Goal: Task Accomplishment & Management: Manage account settings

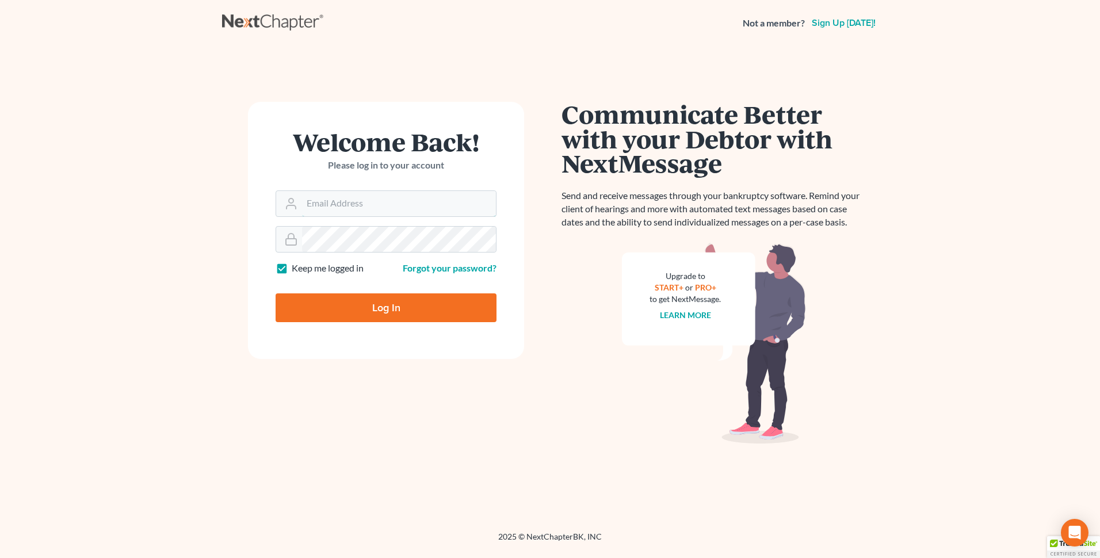
type input "thutmai@mailawoffice.com"
click at [383, 307] on input "Log In" at bounding box center [386, 307] width 221 height 29
type input "Thinking..."
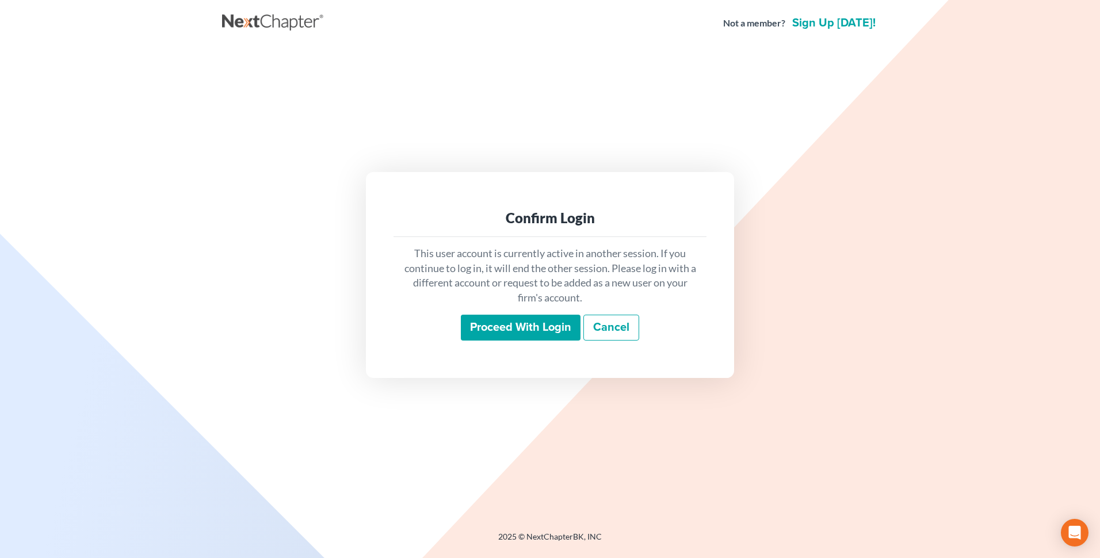
click at [511, 323] on input "Proceed with login" at bounding box center [521, 328] width 120 height 26
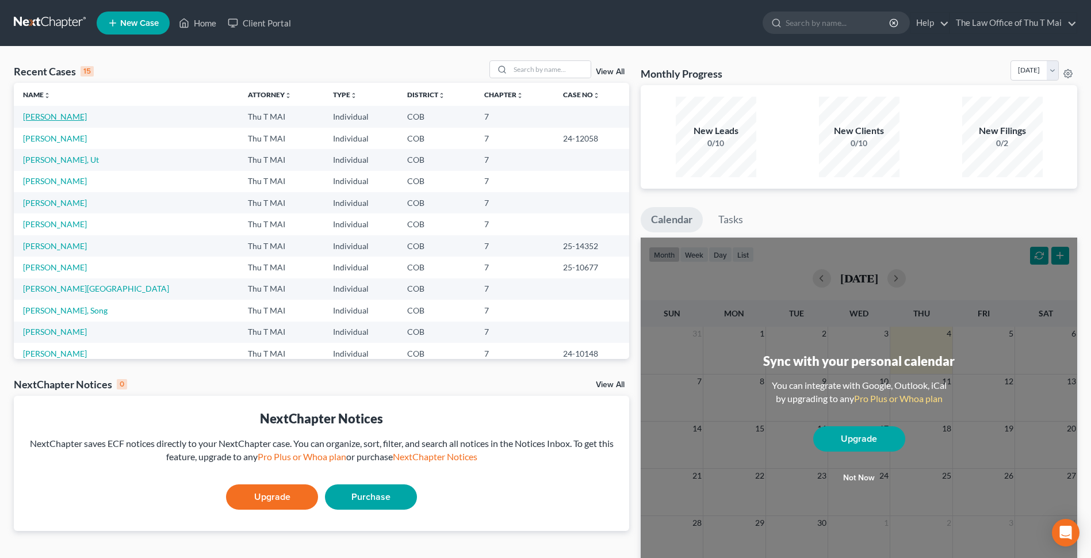
click at [44, 114] on link "[PERSON_NAME]" at bounding box center [55, 117] width 64 height 10
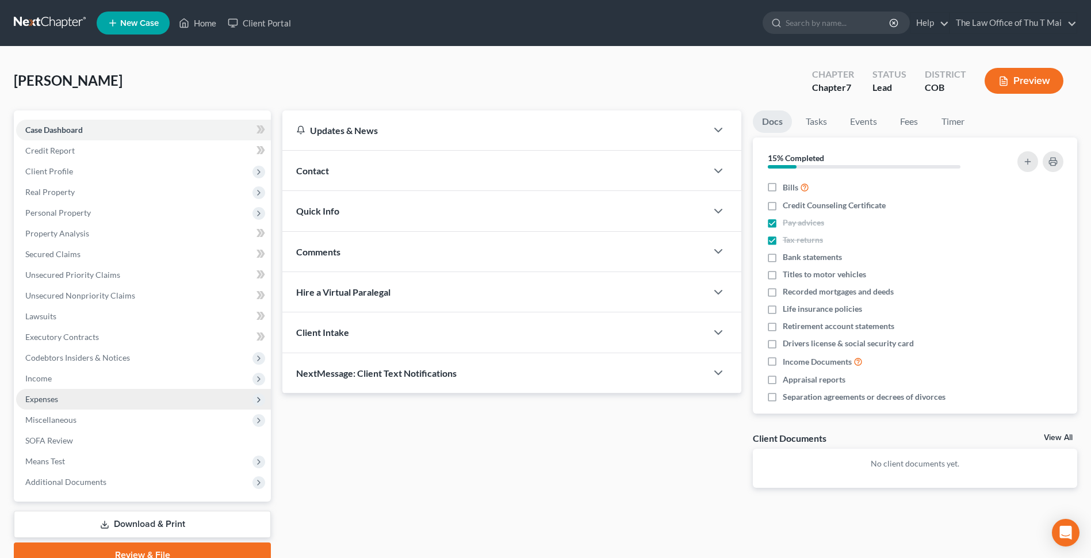
click at [41, 403] on span "Expenses" at bounding box center [41, 399] width 33 height 10
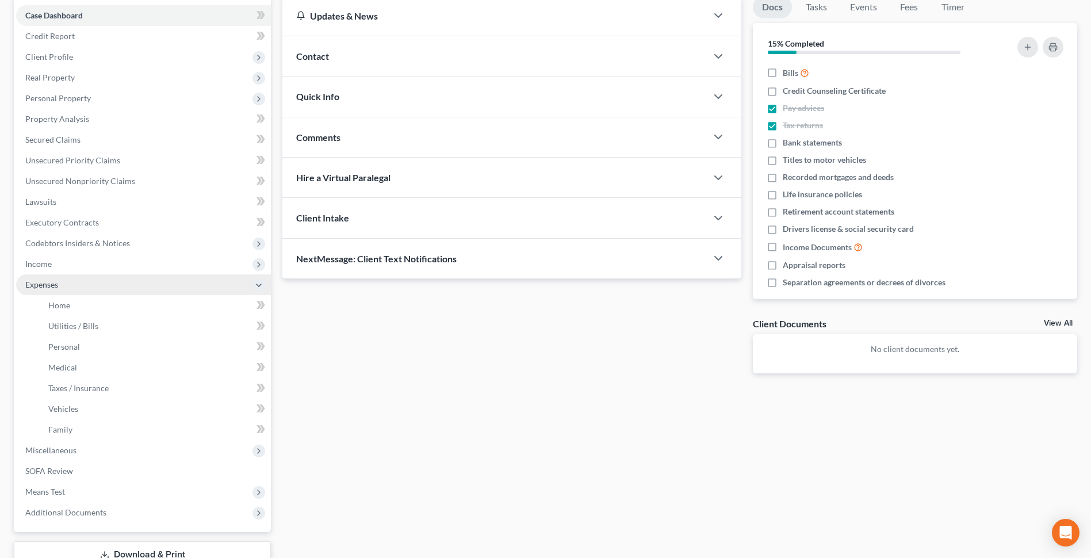
scroll to position [115, 0]
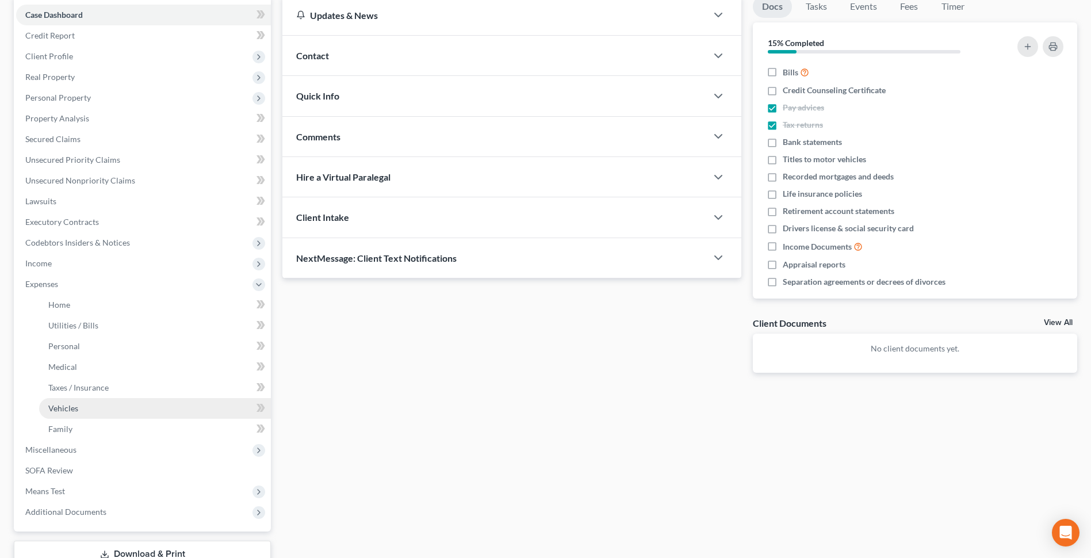
click at [92, 409] on link "Vehicles" at bounding box center [155, 408] width 232 height 21
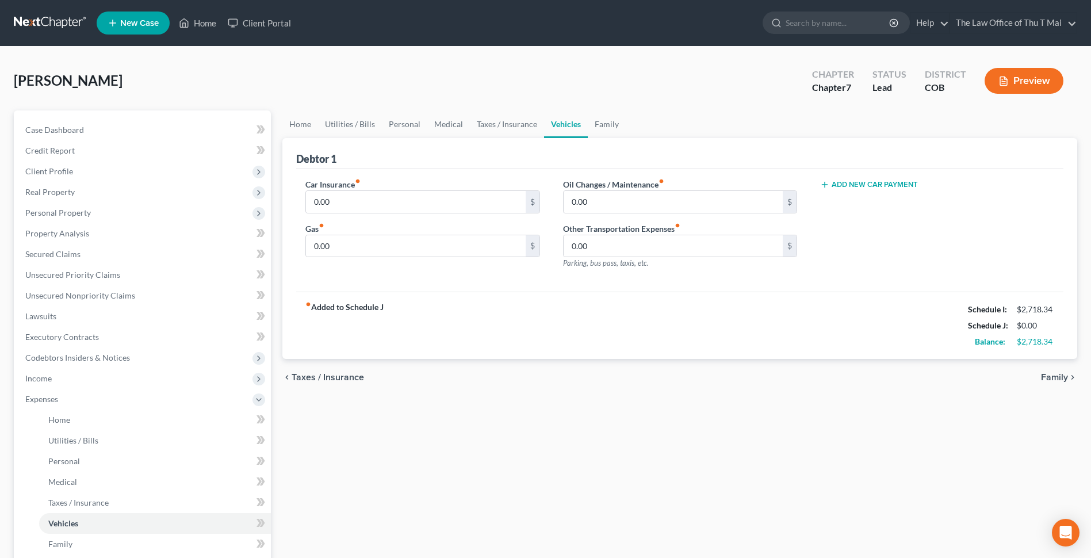
click at [1047, 375] on span "Family" at bounding box center [1054, 377] width 27 height 9
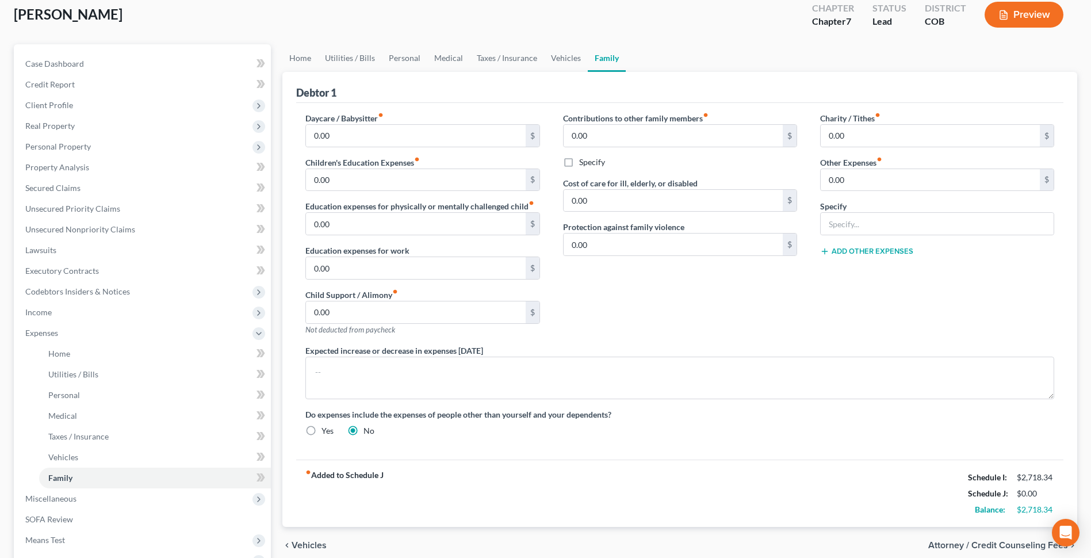
scroll to position [198, 0]
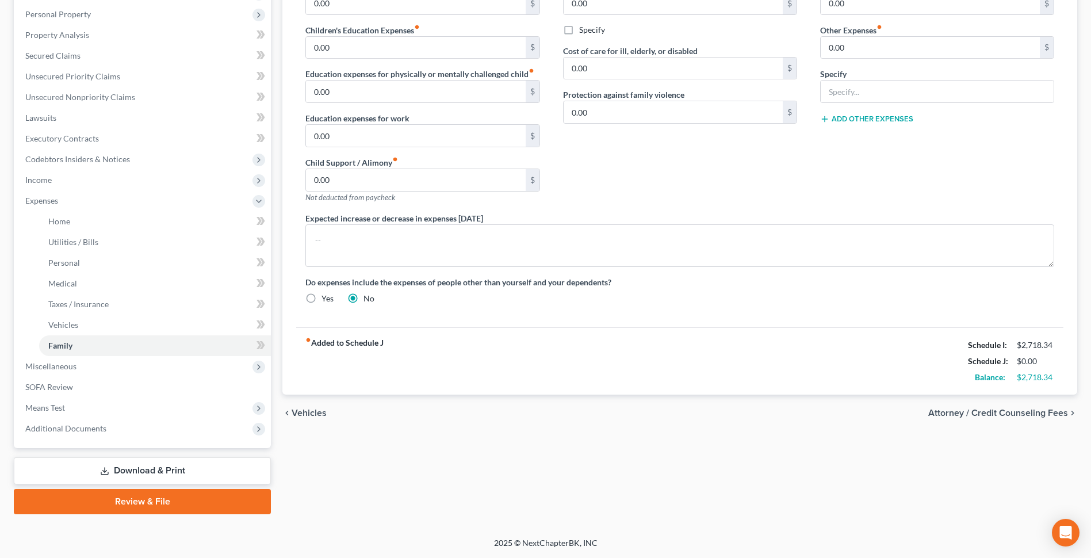
click at [305, 414] on span "Vehicles" at bounding box center [309, 412] width 35 height 9
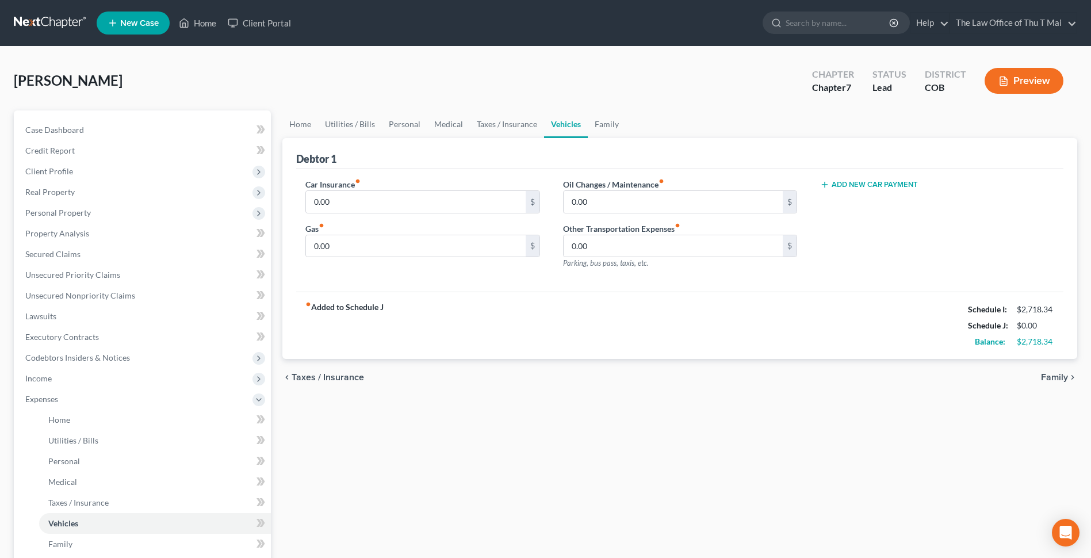
click at [304, 377] on span "Taxes / Insurance" at bounding box center [328, 377] width 72 height 9
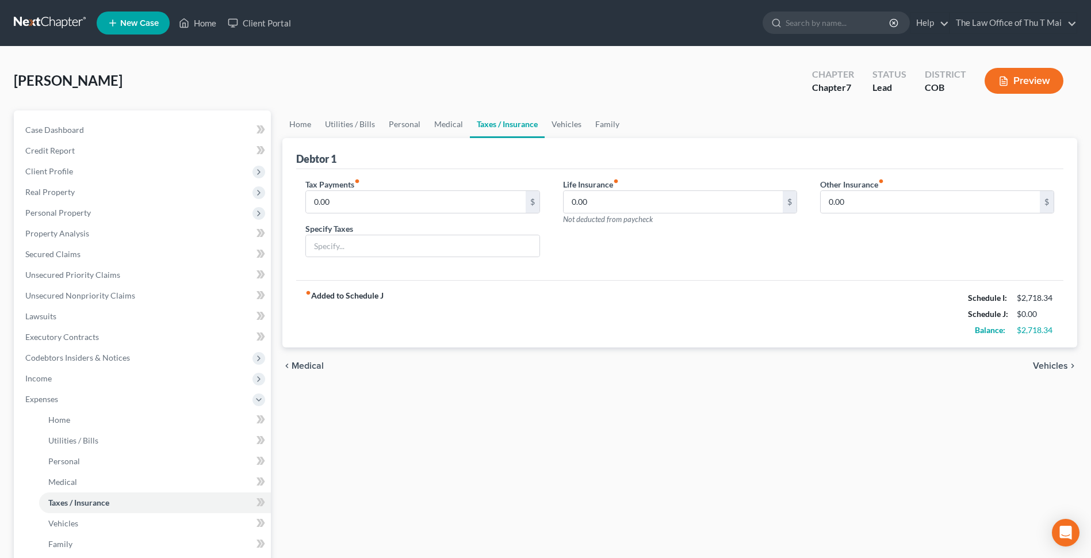
click at [304, 367] on span "Medical" at bounding box center [308, 365] width 32 height 9
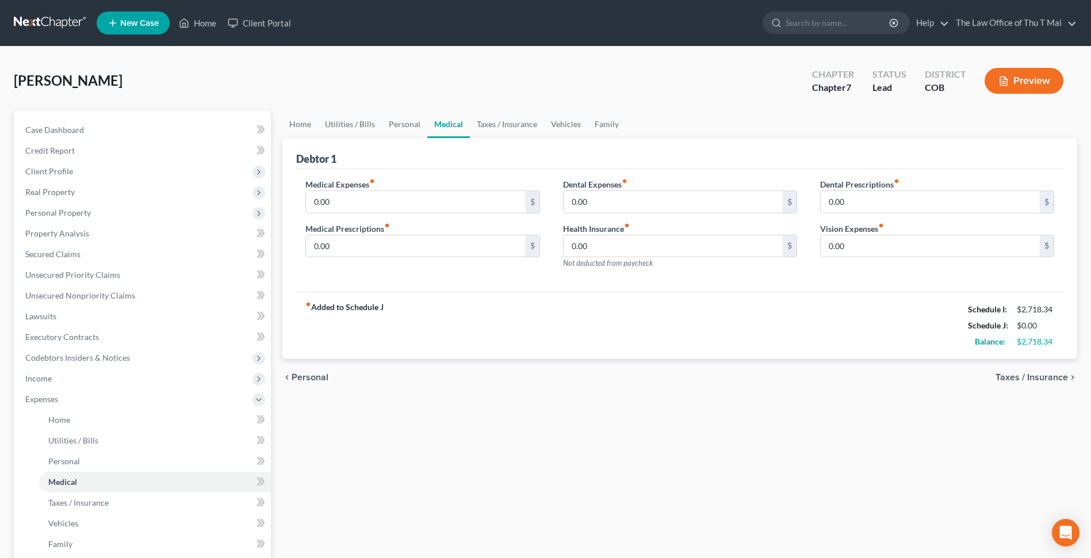
click at [304, 367] on div "chevron_left Personal Taxes / Insurance chevron_right" at bounding box center [679, 377] width 795 height 37
click at [304, 376] on span "Personal" at bounding box center [310, 377] width 37 height 9
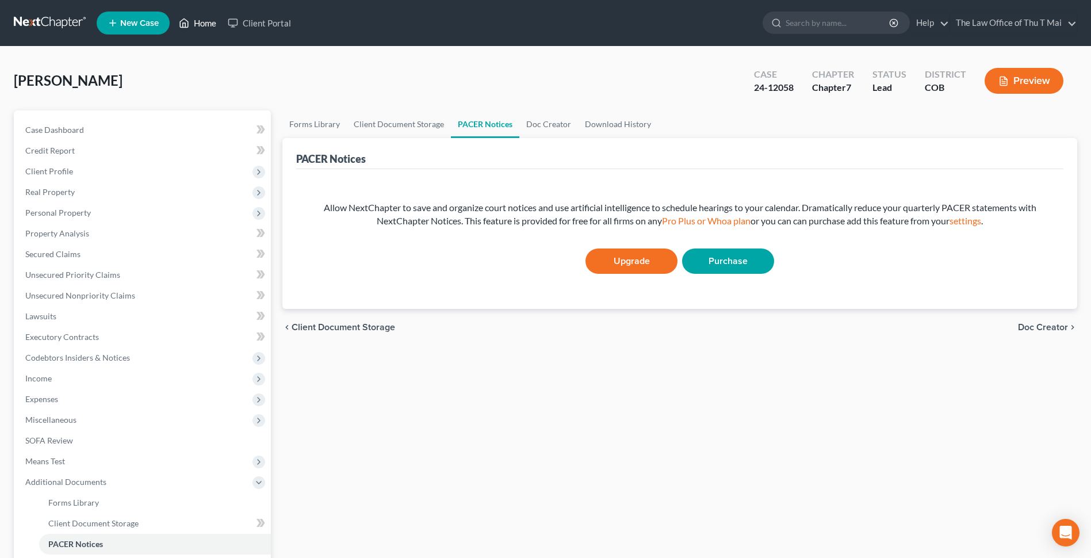
click at [210, 21] on link "Home" at bounding box center [197, 23] width 49 height 21
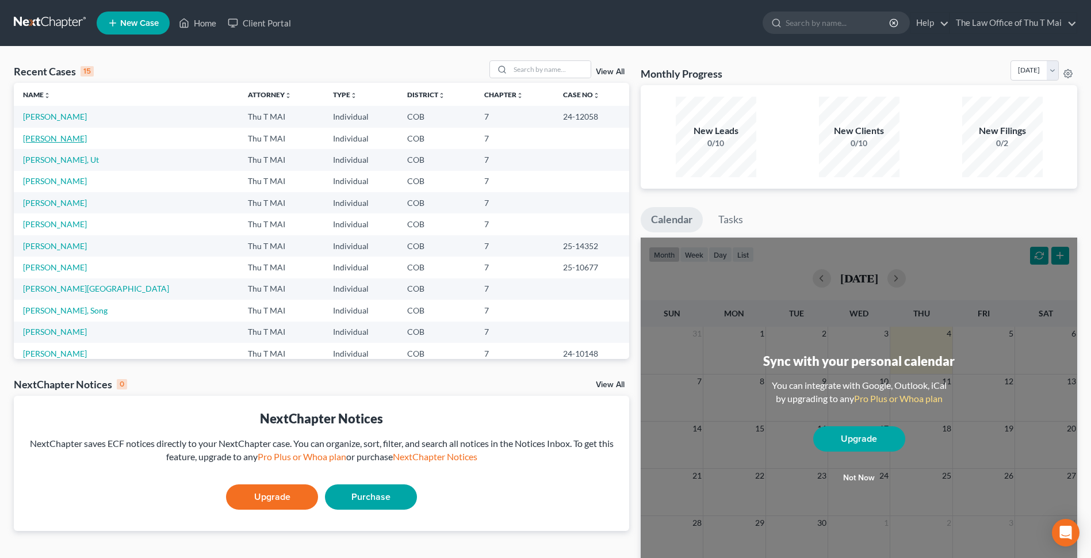
click at [48, 140] on link "[PERSON_NAME]" at bounding box center [55, 138] width 64 height 10
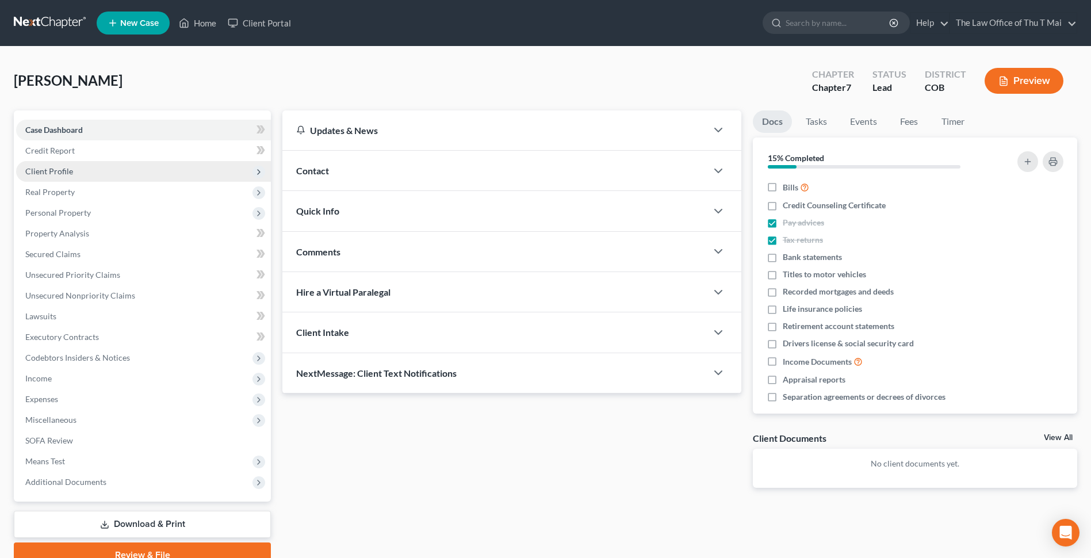
click at [57, 169] on span "Client Profile" at bounding box center [49, 171] width 48 height 10
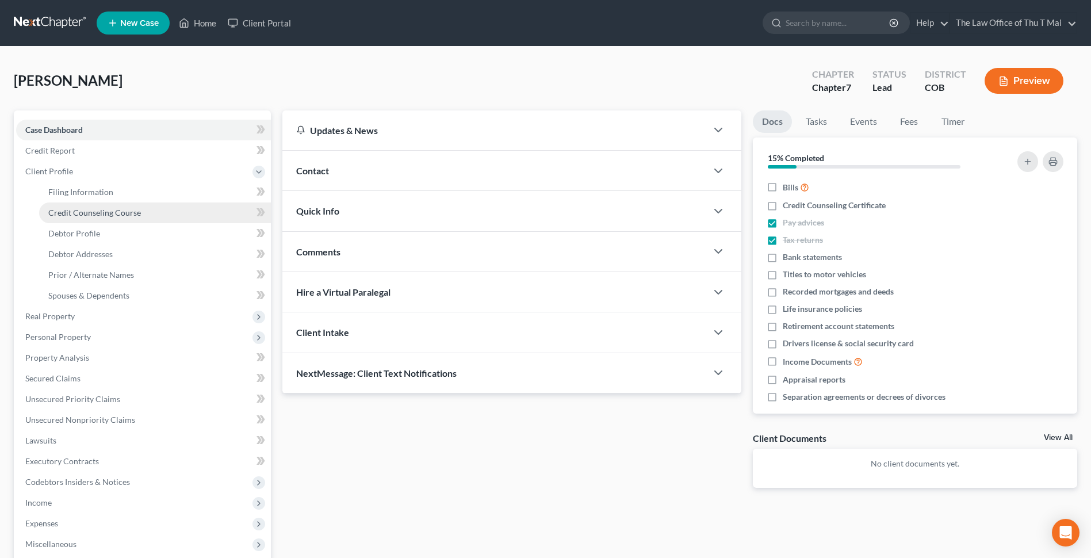
click at [77, 214] on span "Credit Counseling Course" at bounding box center [94, 213] width 93 height 10
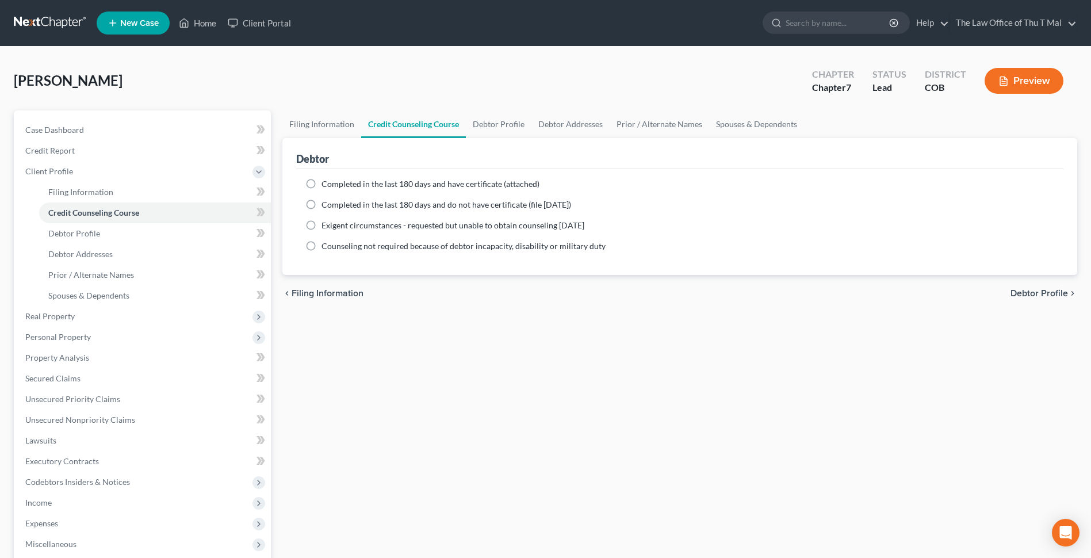
click at [322, 204] on label "Completed in the last 180 days and do not have certificate (file within 14 days)" at bounding box center [447, 205] width 250 height 12
click at [326, 204] on input "Completed in the last 180 days and do not have certificate (file within 14 days)" at bounding box center [329, 202] width 7 height 7
radio input "true"
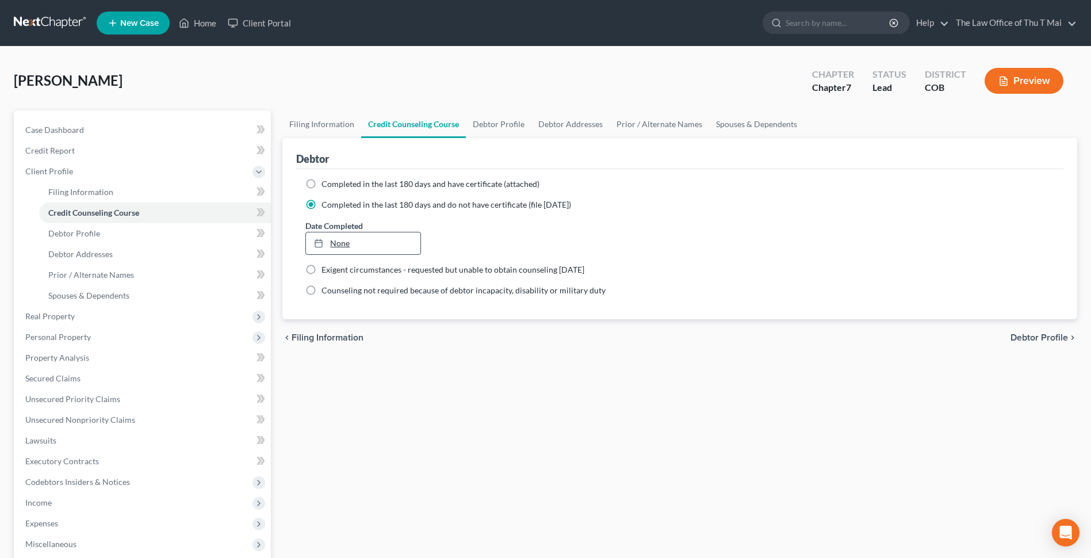
click at [365, 246] on link "None" at bounding box center [363, 243] width 114 height 22
click at [540, 339] on span "Debtor Profile" at bounding box center [1040, 337] width 58 height 9
select select "1"
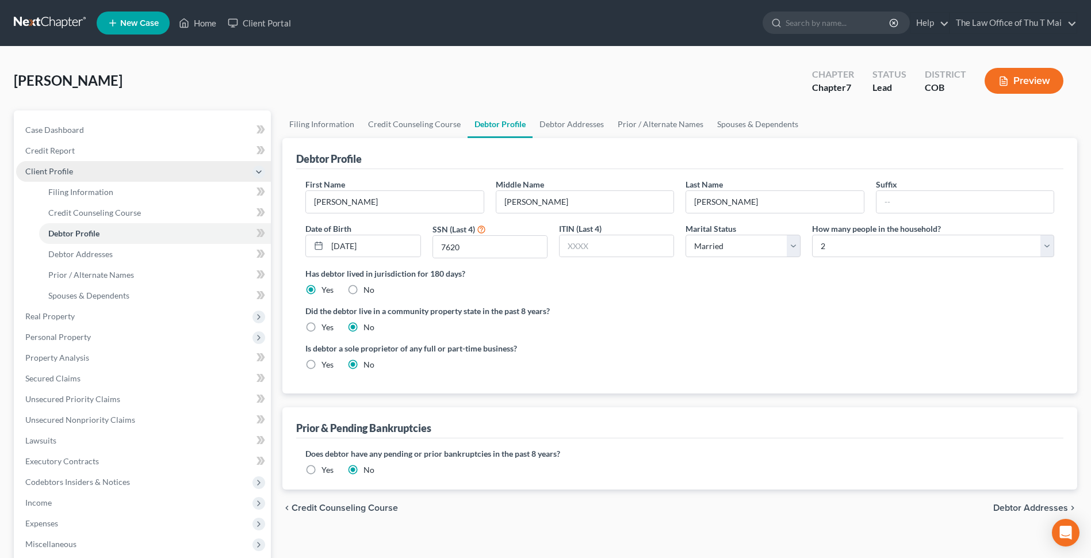
click at [136, 169] on span "Client Profile" at bounding box center [143, 171] width 255 height 21
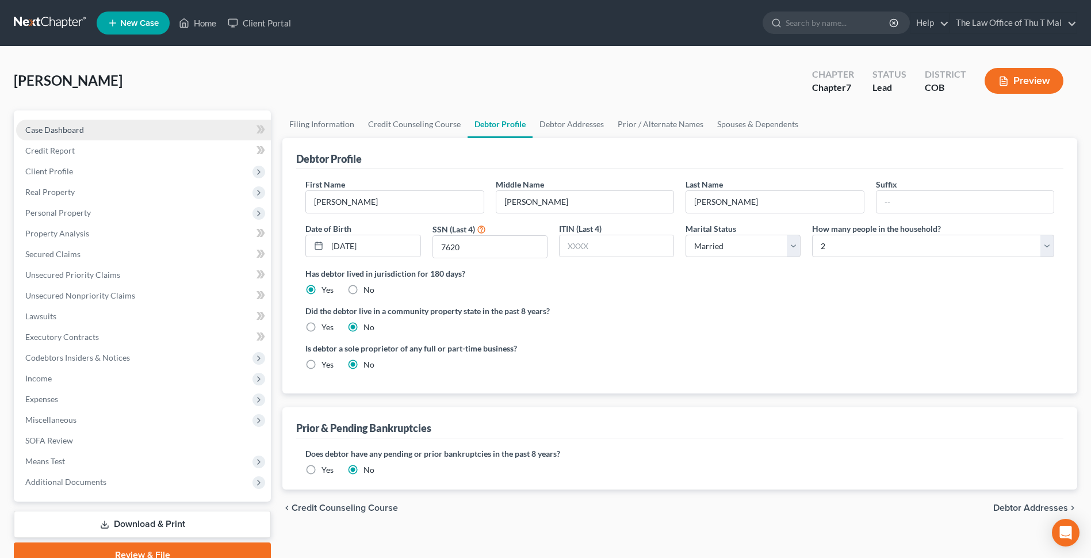
click at [142, 133] on link "Case Dashboard" at bounding box center [143, 130] width 255 height 21
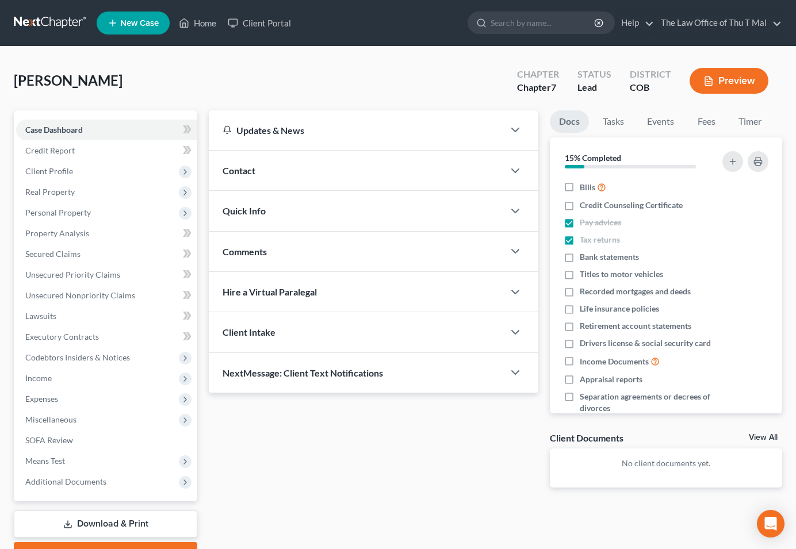
click at [540, 461] on p "No client documents yet." at bounding box center [666, 464] width 214 height 12
click at [540, 435] on div "Client Documents" at bounding box center [587, 438] width 74 height 12
click at [92, 480] on span "Additional Documents" at bounding box center [65, 482] width 81 height 10
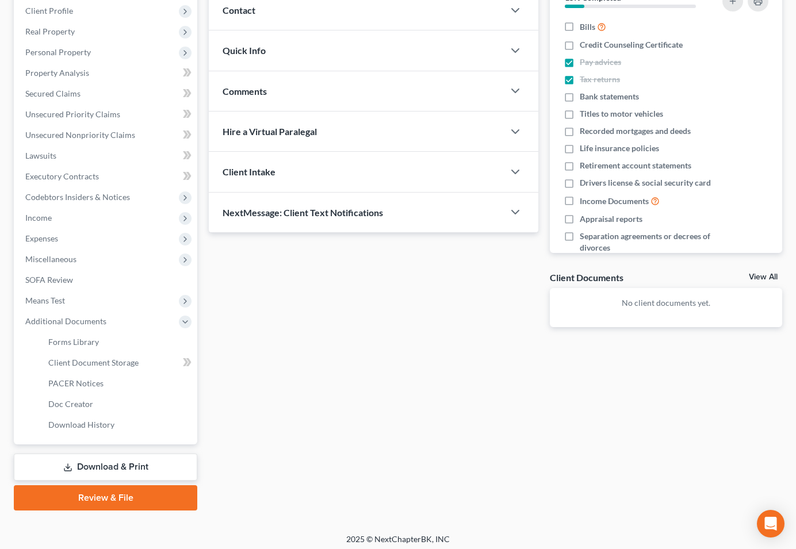
scroll to position [166, 0]
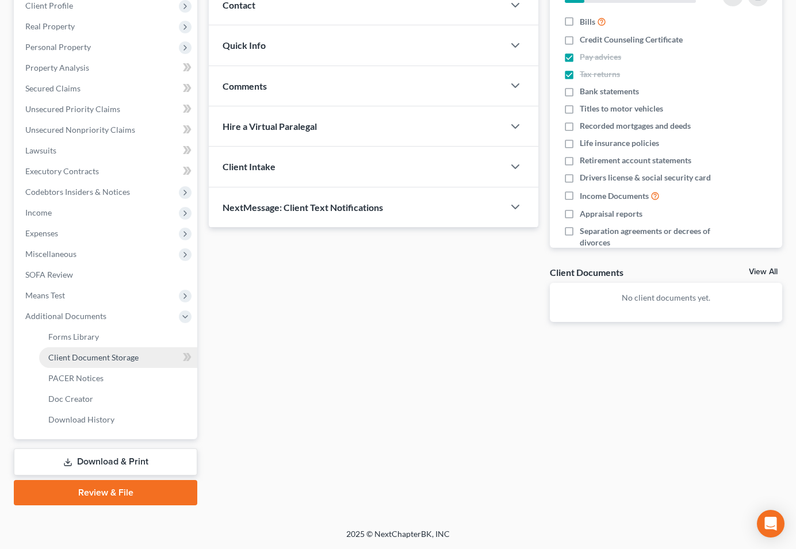
click at [114, 359] on span "Client Document Storage" at bounding box center [93, 358] width 90 height 10
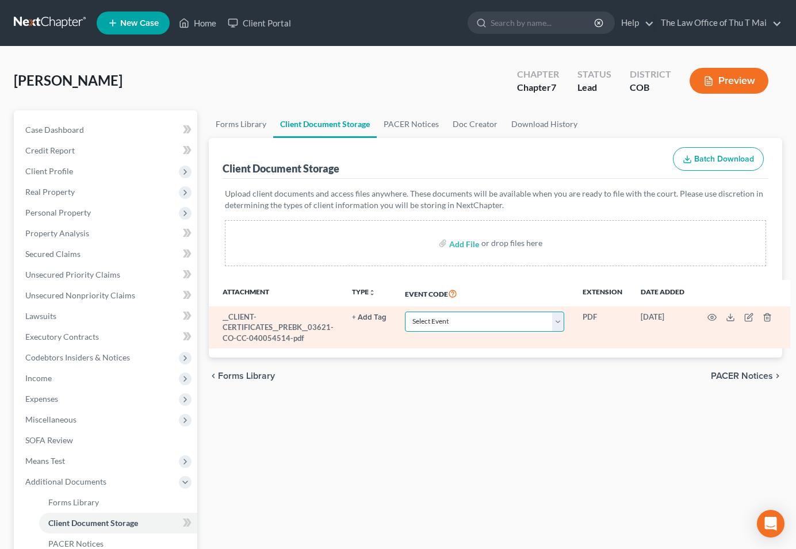
click at [540, 320] on select "Select Event 1009-1.1 Notice of Amendments 20 Largest Unsecured Creditors Amend…" at bounding box center [484, 322] width 159 height 20
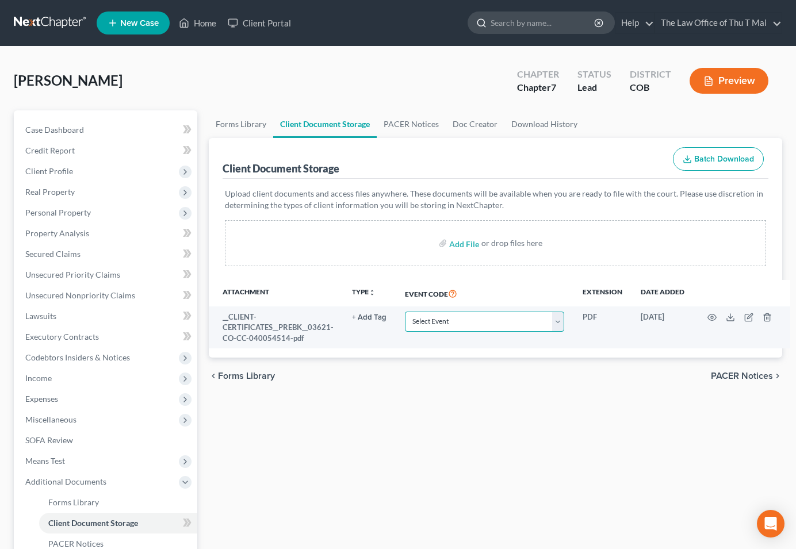
select select "5"
click at [405, 312] on select "Select Event 1009-1.1 Notice of Amendments 20 Largest Unsecured Creditors Amend…" at bounding box center [484, 322] width 159 height 20
click at [535, 280] on th "Event Code" at bounding box center [485, 293] width 178 height 26
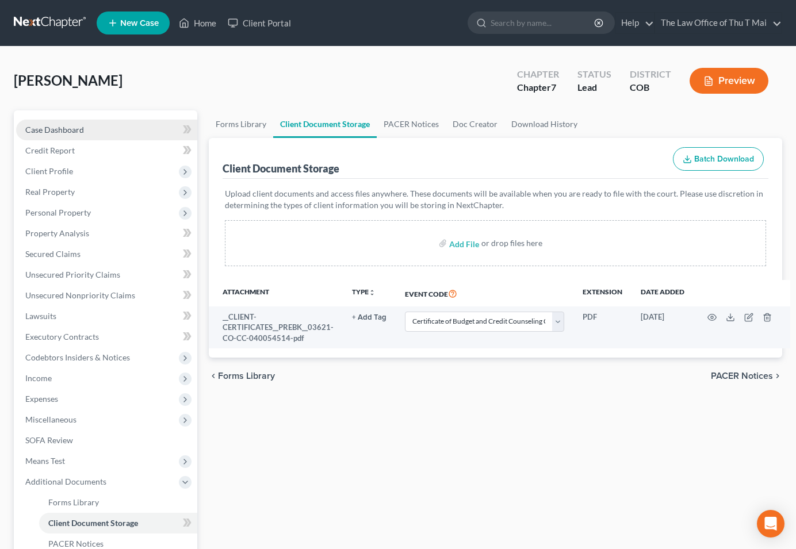
click at [75, 129] on span "Case Dashboard" at bounding box center [54, 130] width 59 height 10
